Goal: Transaction & Acquisition: Subscribe to service/newsletter

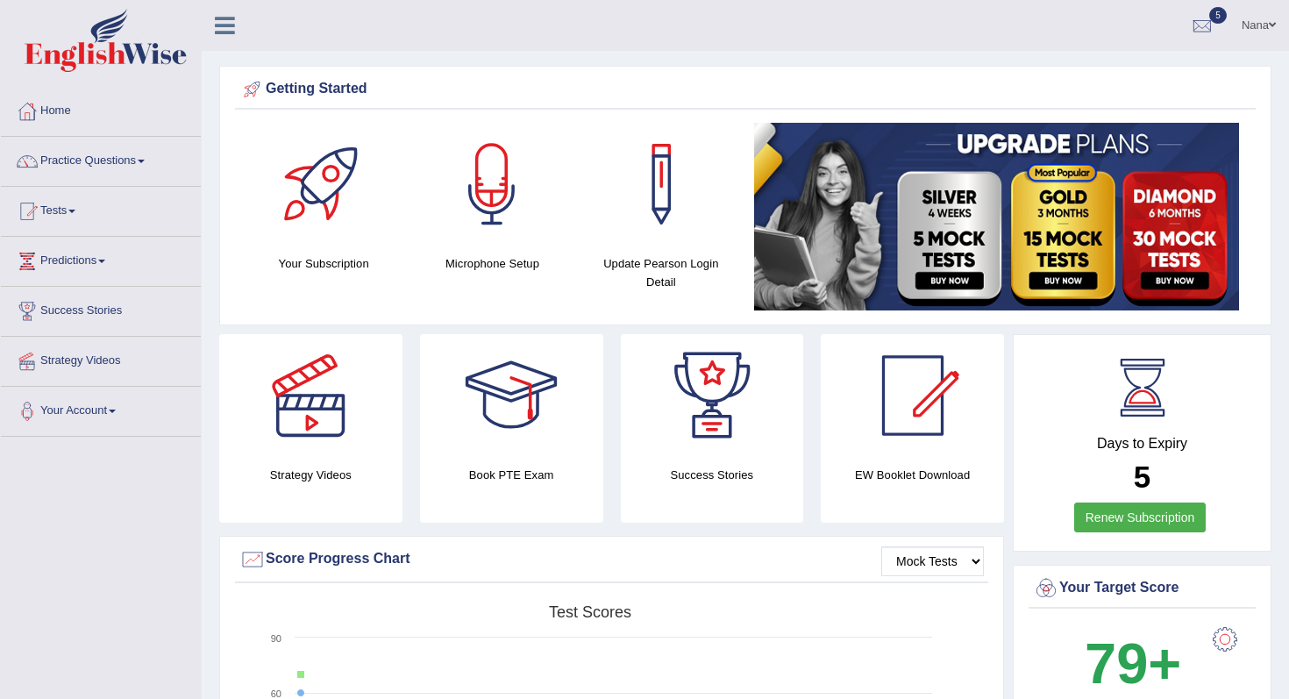
click at [1255, 32] on link "Nana" at bounding box center [1259, 23] width 61 height 46
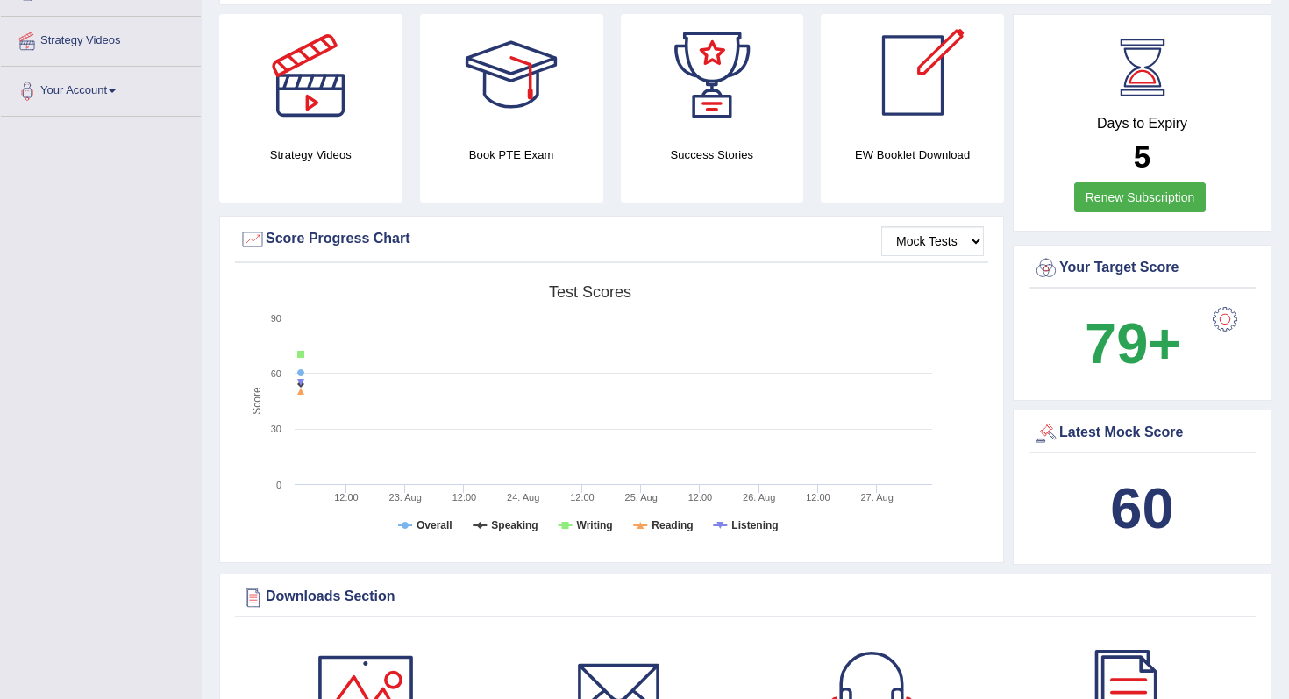
scroll to position [301, 0]
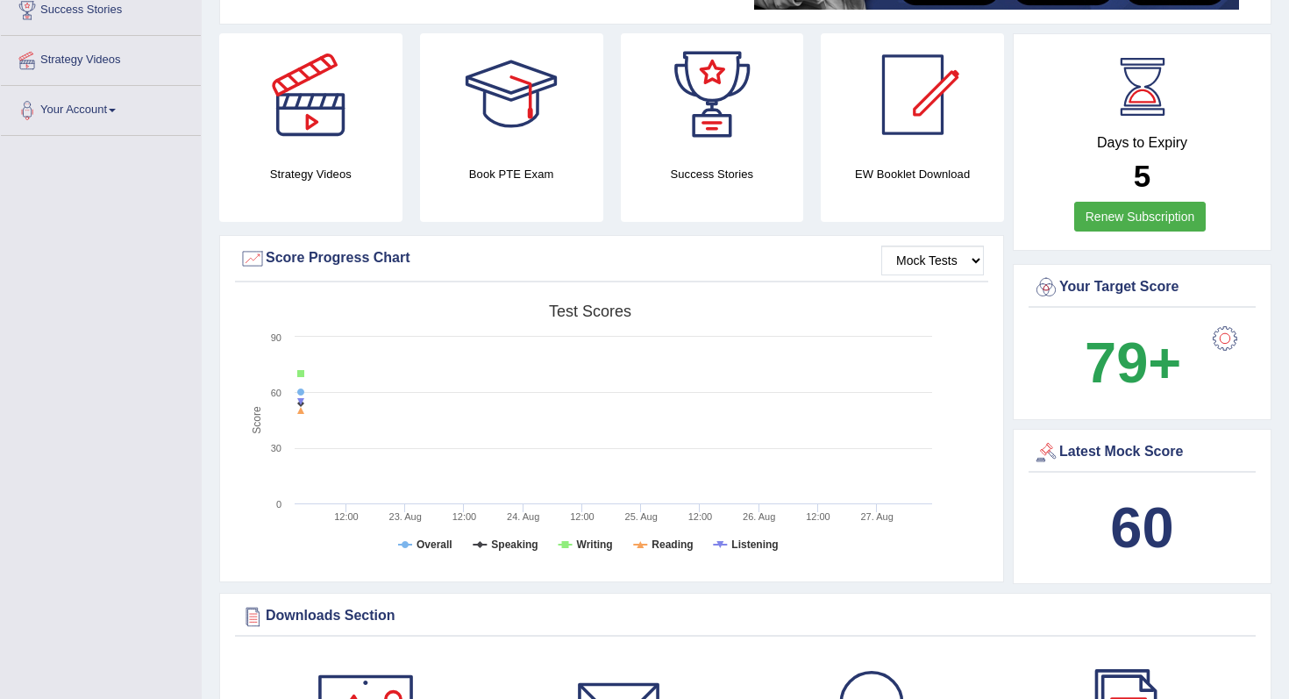
click at [1178, 217] on link "Renew Subscription" at bounding box center [1140, 217] width 132 height 30
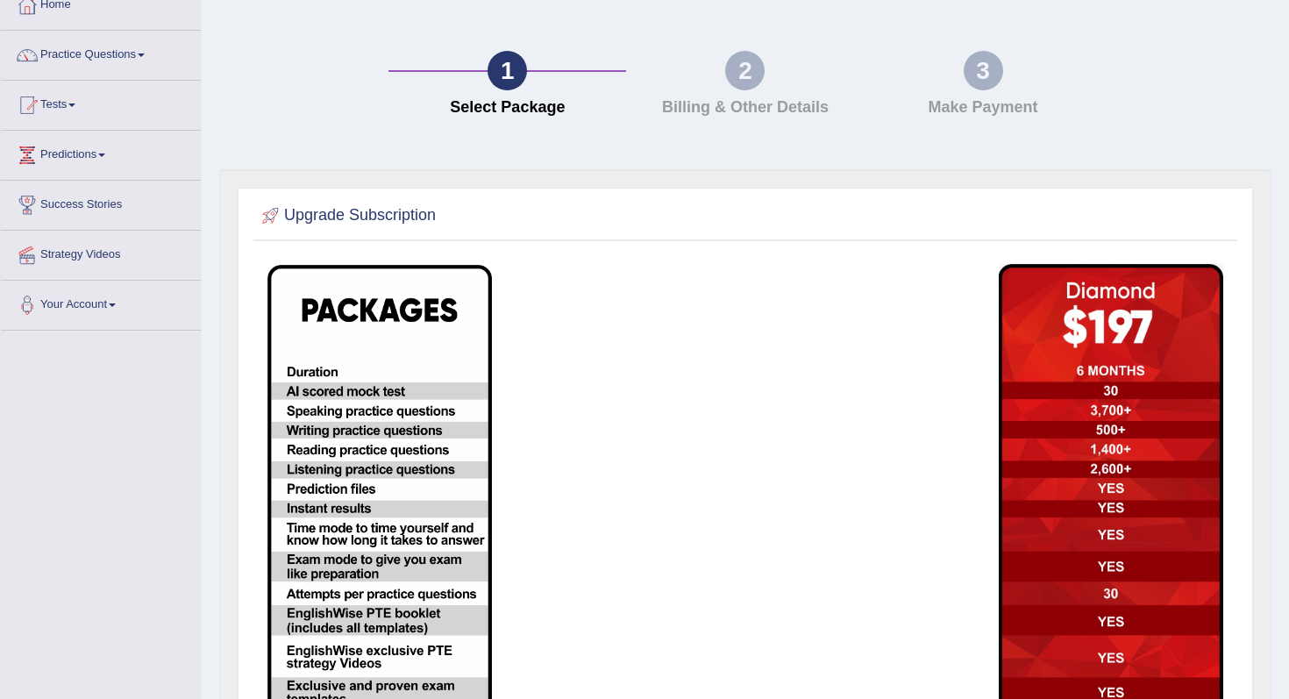
scroll to position [236, 0]
